Goal: Information Seeking & Learning: Learn about a topic

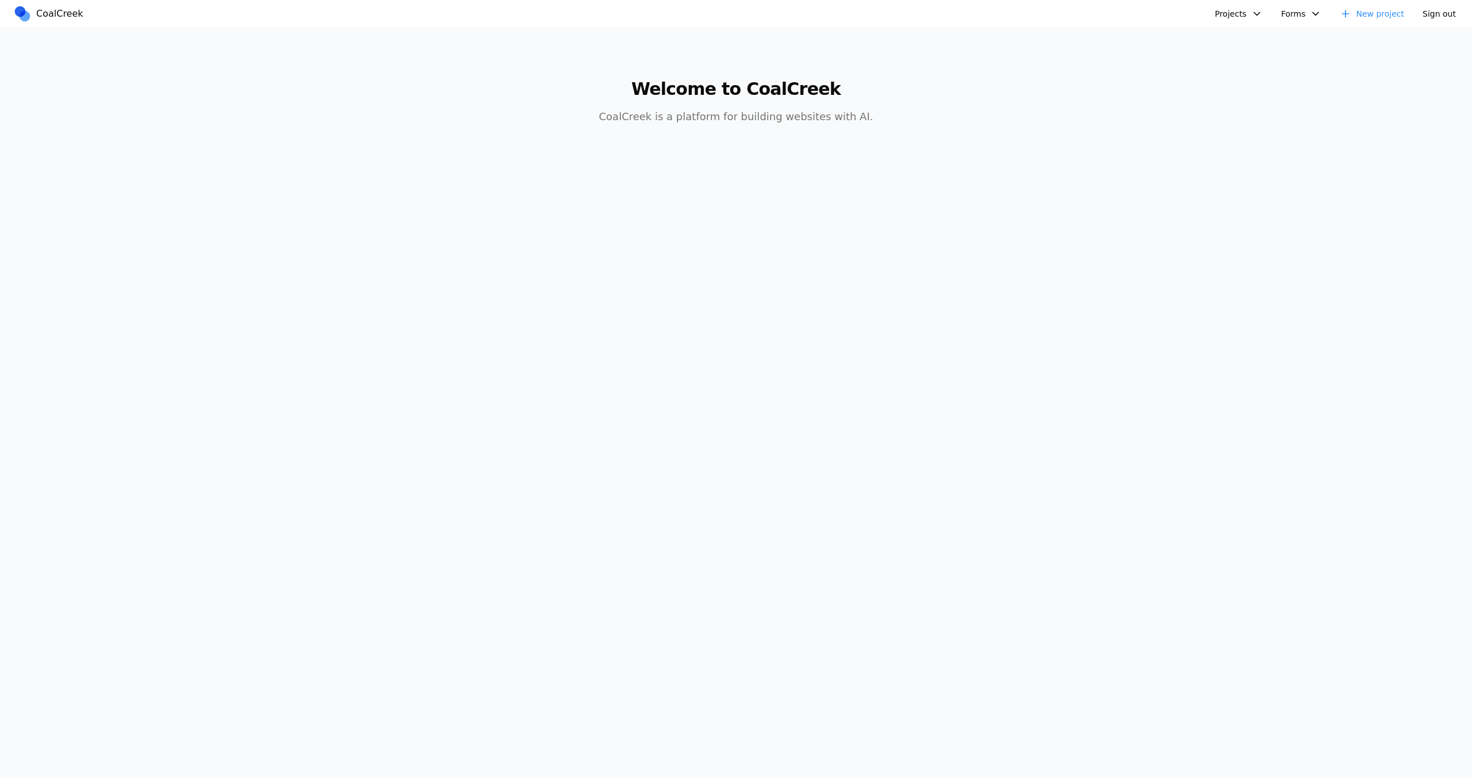
click at [1256, 15] on button "Projects" at bounding box center [1239, 14] width 62 height 18
click at [1249, 48] on link "Design + AI Collective" at bounding box center [1283, 40] width 134 height 20
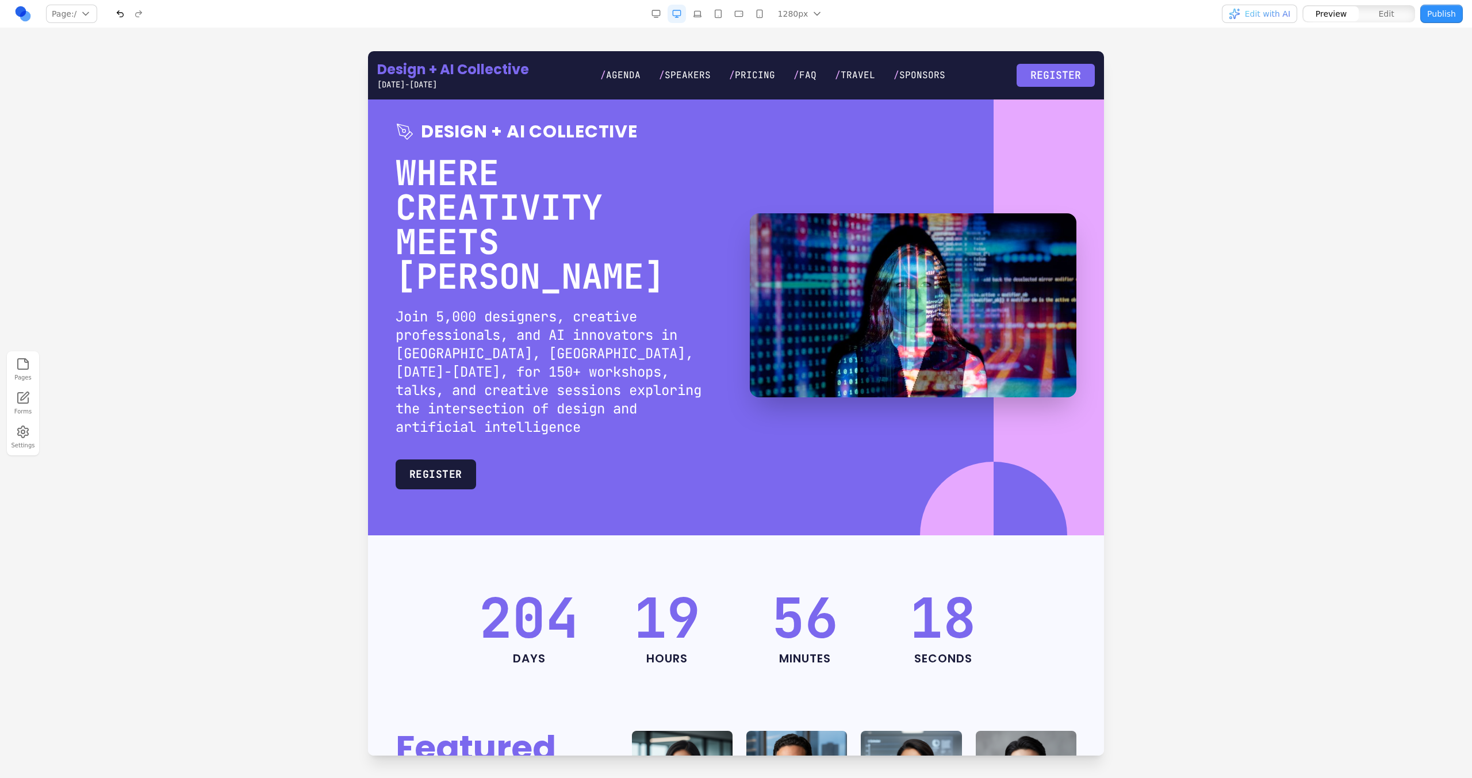
scroll to position [17, 0]
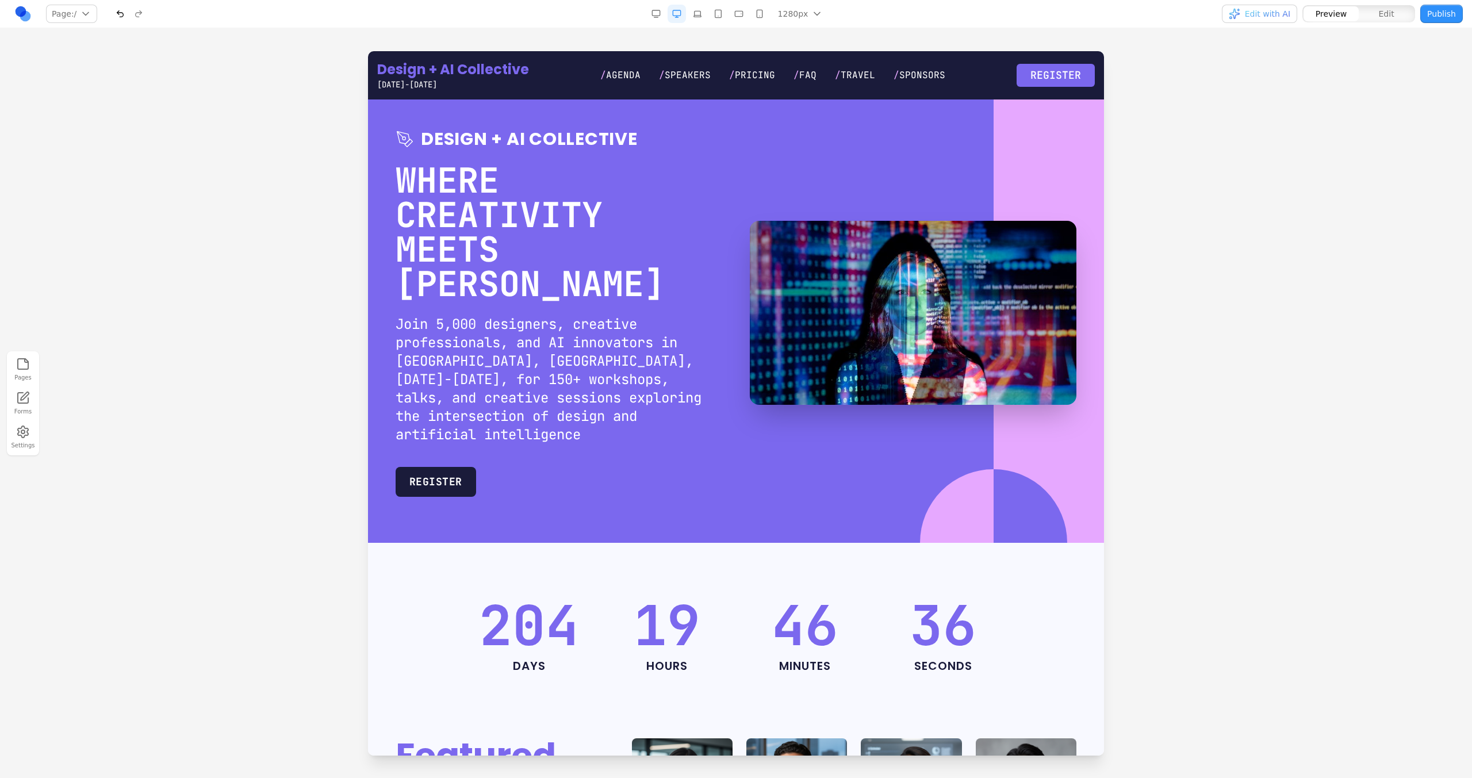
click at [629, 359] on h2 "Join 5,000 designers, creative professionals, and AI innovators in [GEOGRAPHIC_…" at bounding box center [559, 379] width 327 height 129
click at [308, 454] on div at bounding box center [736, 414] width 1472 height 726
click at [492, 451] on section "Design + AI Collective WHERE CREATIVITY MEETS AI Join 5,000 designers, creative…" at bounding box center [736, 313] width 736 height 460
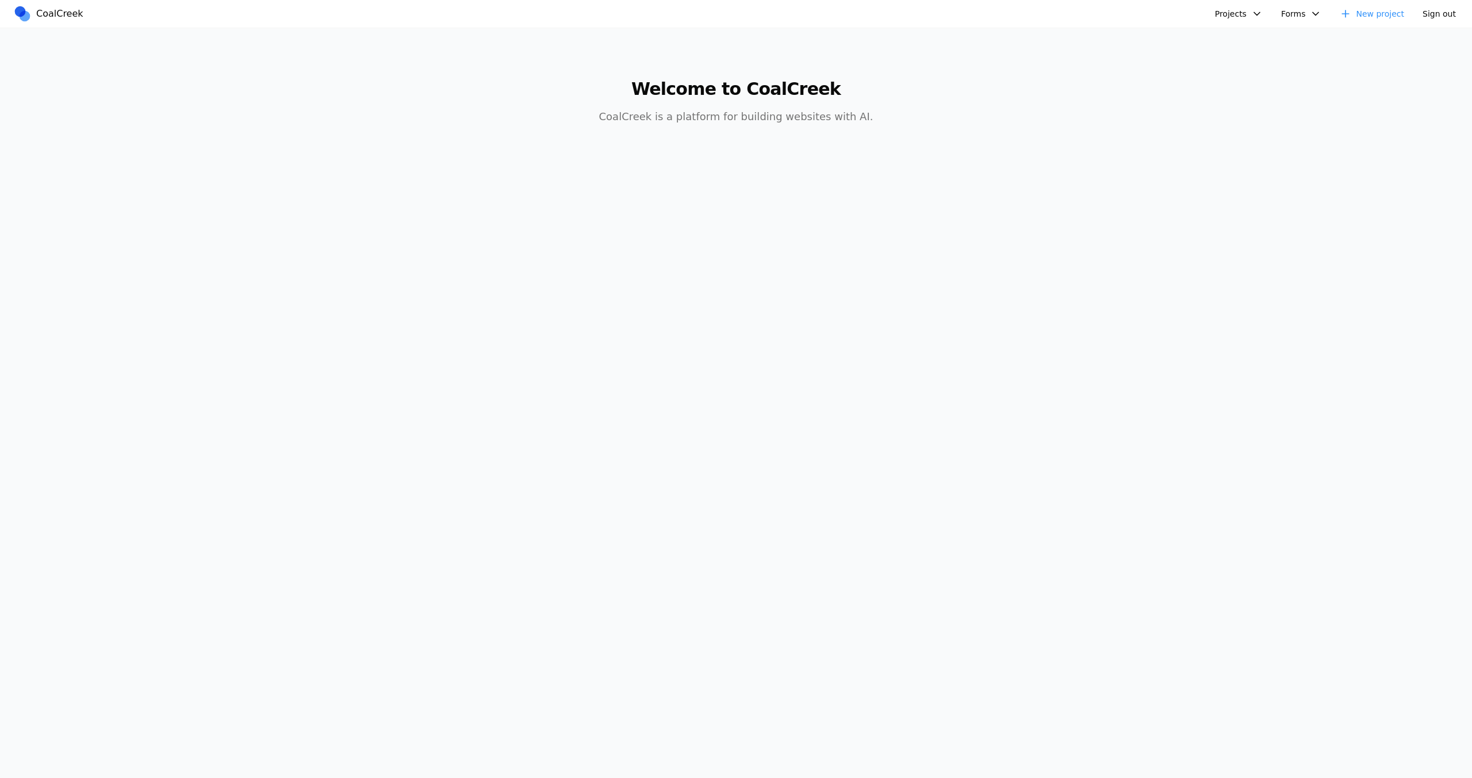
click at [613, 297] on body "CoalCreek Projects Design + AI Collective Logging Test Databricks Data + AI Sum…" at bounding box center [736, 389] width 1472 height 778
click at [1229, 9] on button "Projects" at bounding box center [1239, 14] width 62 height 18
click at [1229, 10] on button "Projects" at bounding box center [1239, 14] width 62 height 18
click at [1234, 15] on button "Projects" at bounding box center [1239, 14] width 62 height 18
click at [302, 419] on body "CoalCreek Projects Design + AI Collective Logging Test Databricks Data + AI Sum…" at bounding box center [736, 389] width 1472 height 778
